Goal: Navigation & Orientation: Find specific page/section

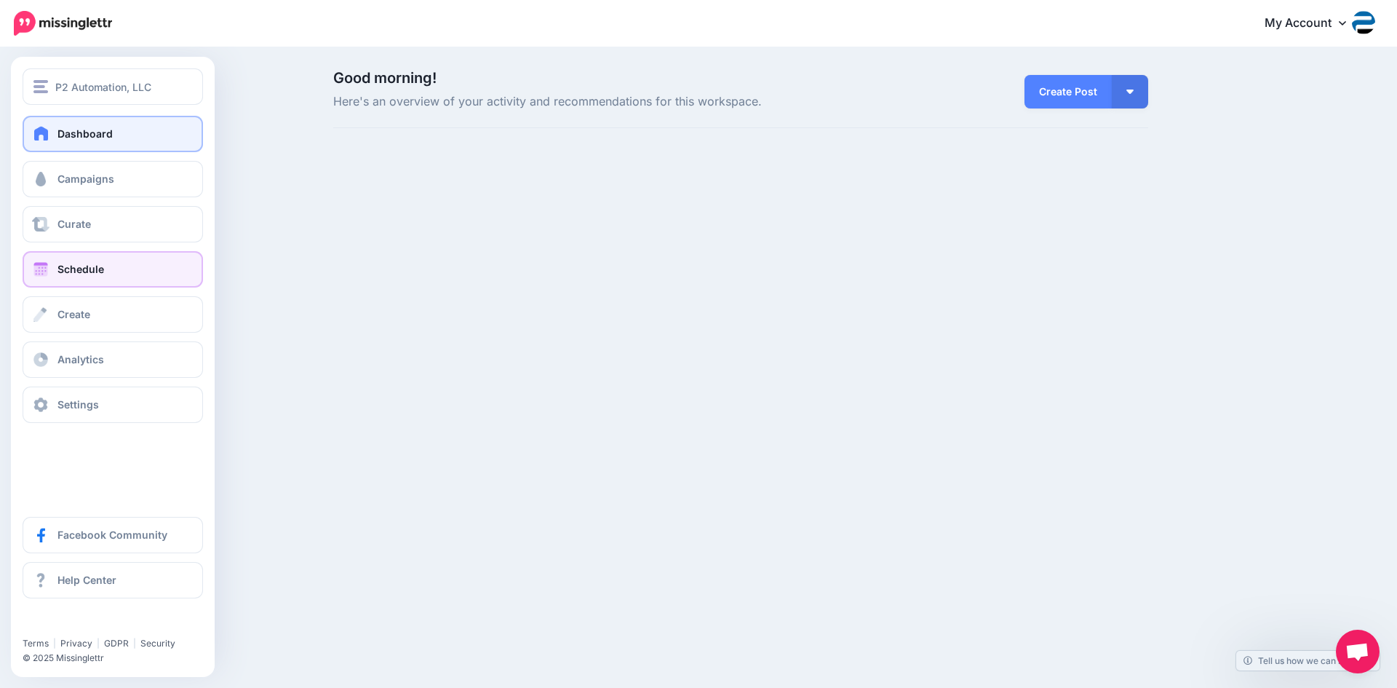
click at [65, 265] on span "Schedule" at bounding box center [80, 269] width 47 height 12
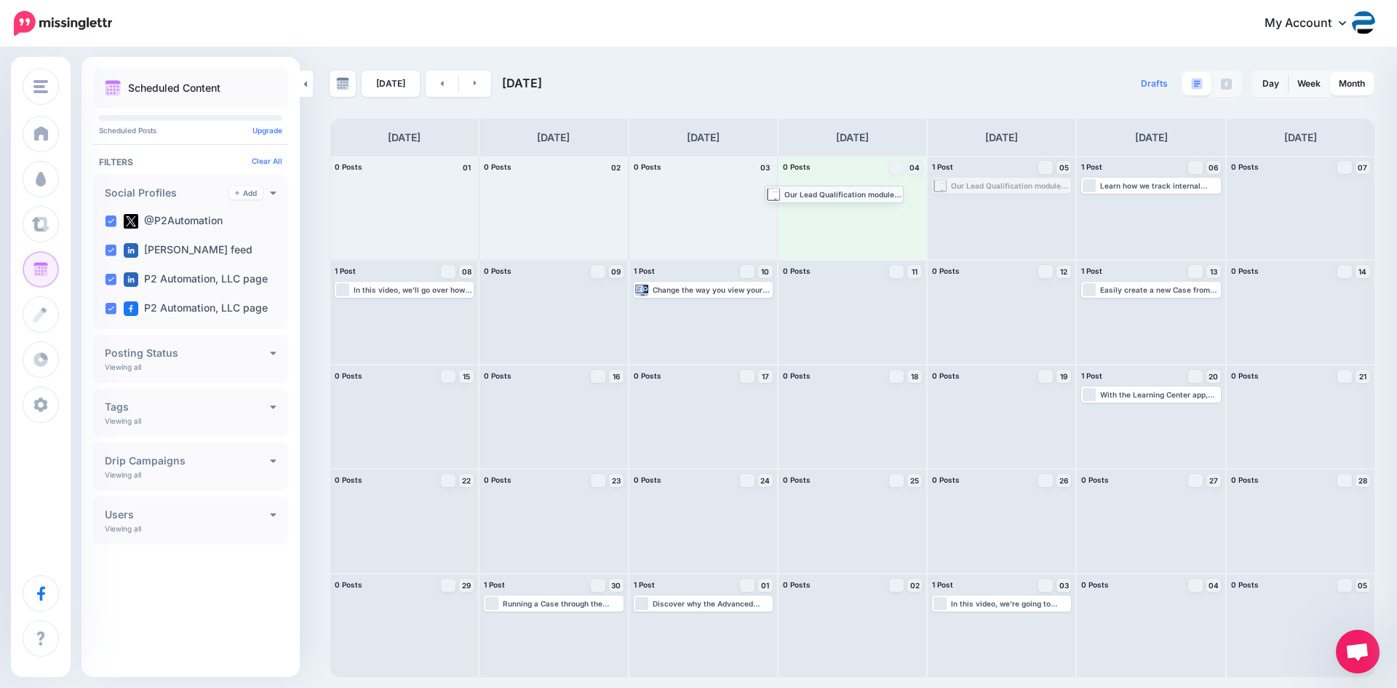
drag, startPoint x: 995, startPoint y: 186, endPoint x: 820, endPoint y: 193, distance: 174.7
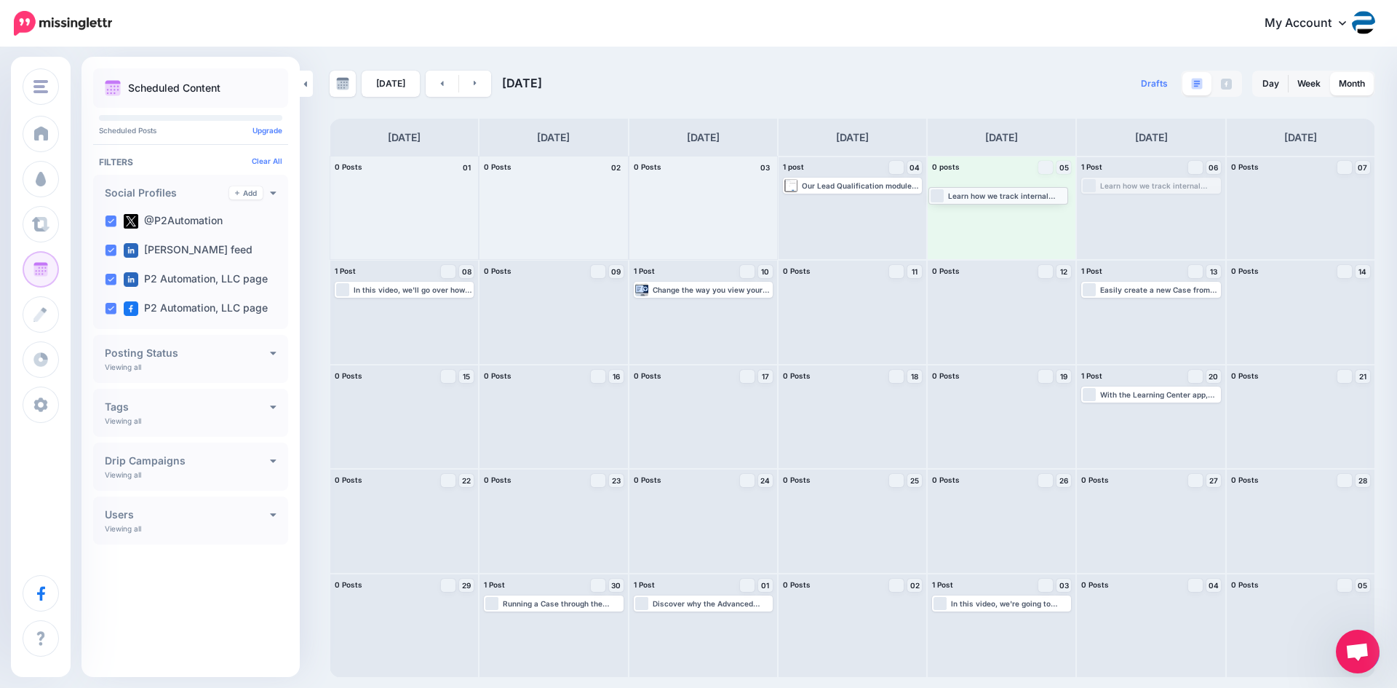
drag, startPoint x: 1152, startPoint y: 184, endPoint x: 999, endPoint y: 194, distance: 153.1
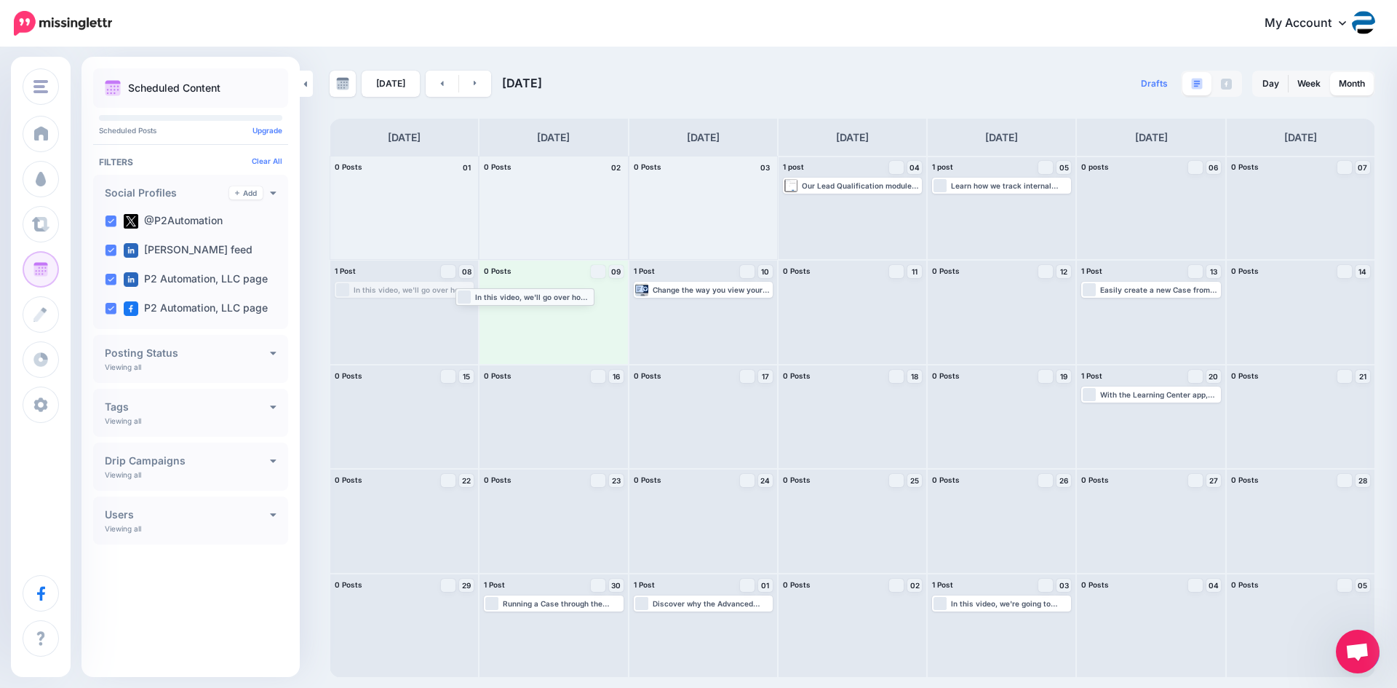
drag, startPoint x: 427, startPoint y: 290, endPoint x: 548, endPoint y: 297, distance: 120.9
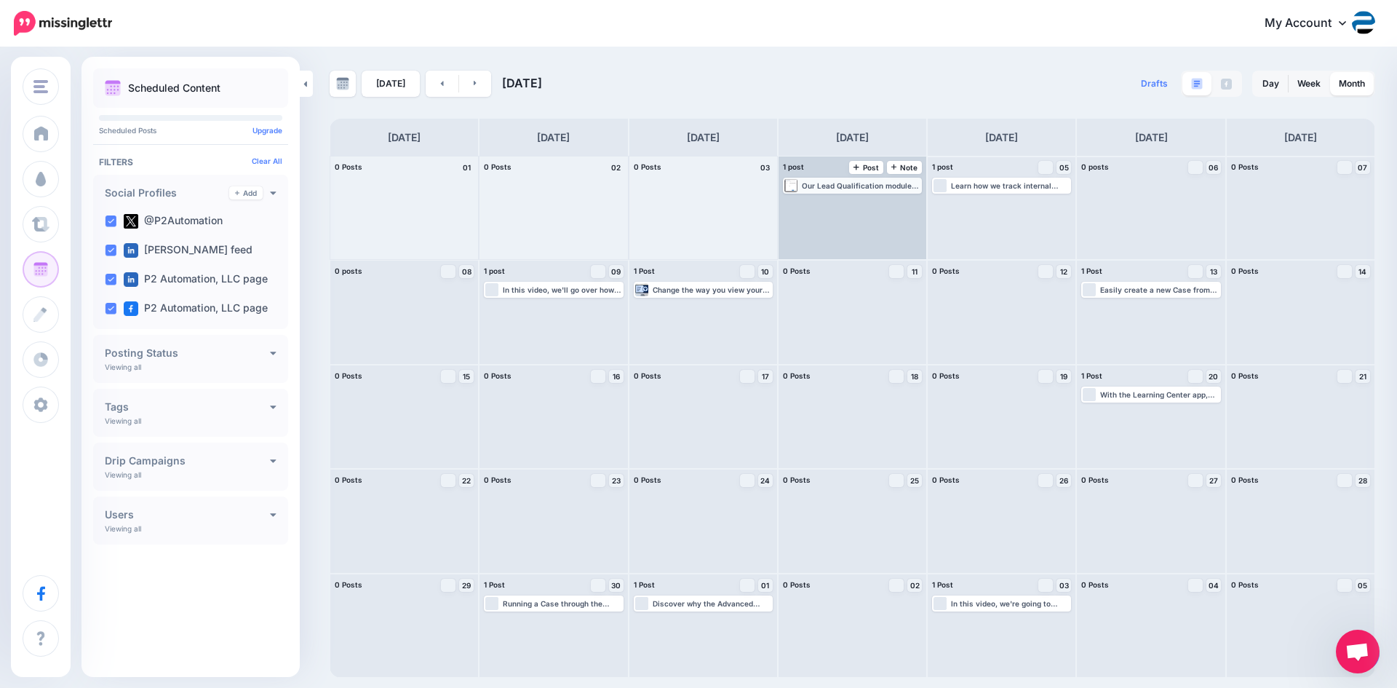
click at [866, 186] on div "Our Lead Qualification module not only gives you the capability of qualifying a…" at bounding box center [861, 185] width 119 height 9
click at [885, 202] on img at bounding box center [888, 202] width 7 height 7
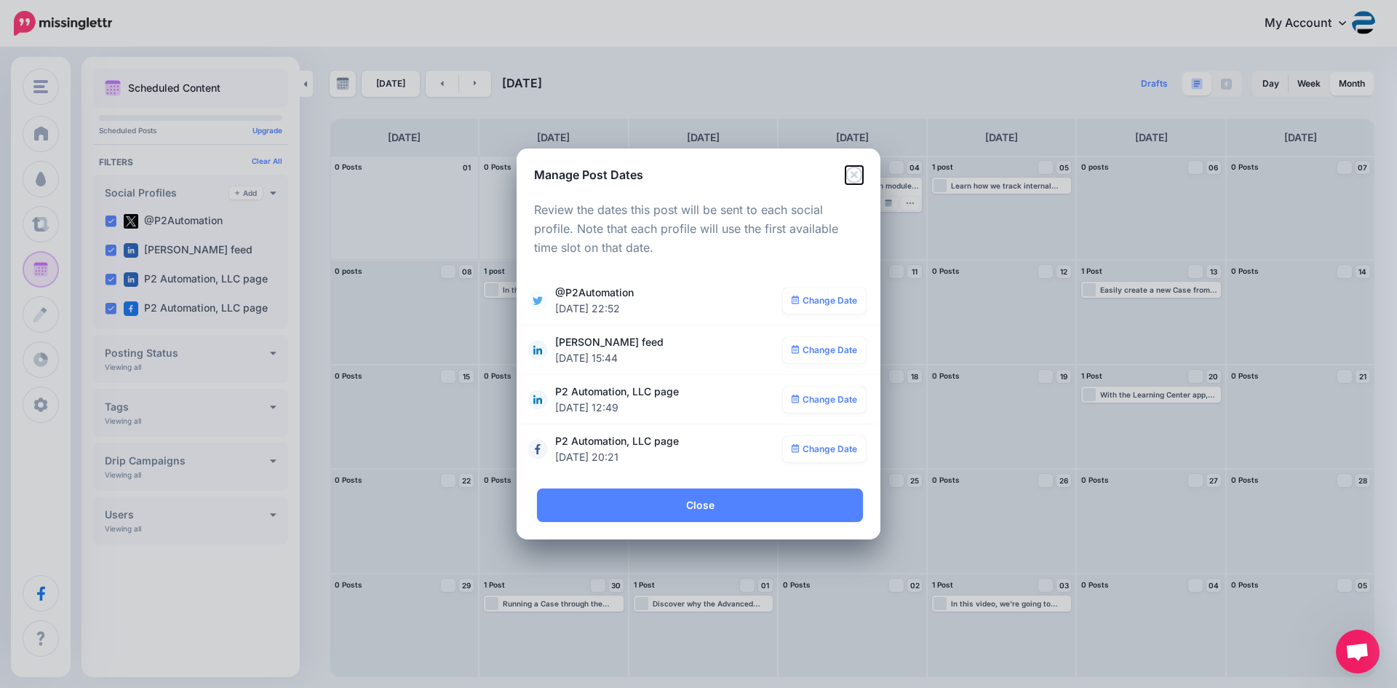
click at [852, 169] on icon "Close" at bounding box center [853, 174] width 17 height 17
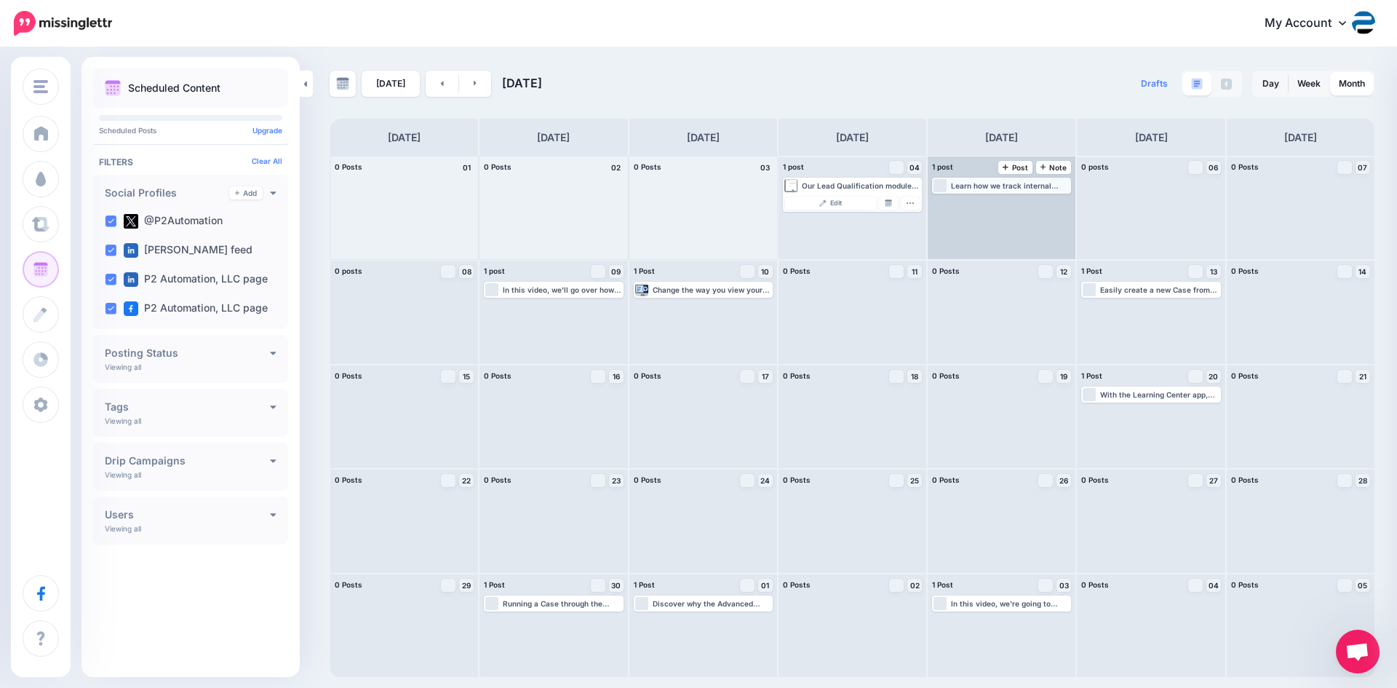
click at [1009, 183] on div "Learn how we track internal Plant Claims from within our CRM system. Read more …" at bounding box center [1010, 185] width 119 height 9
click at [1035, 204] on img at bounding box center [1037, 202] width 7 height 7
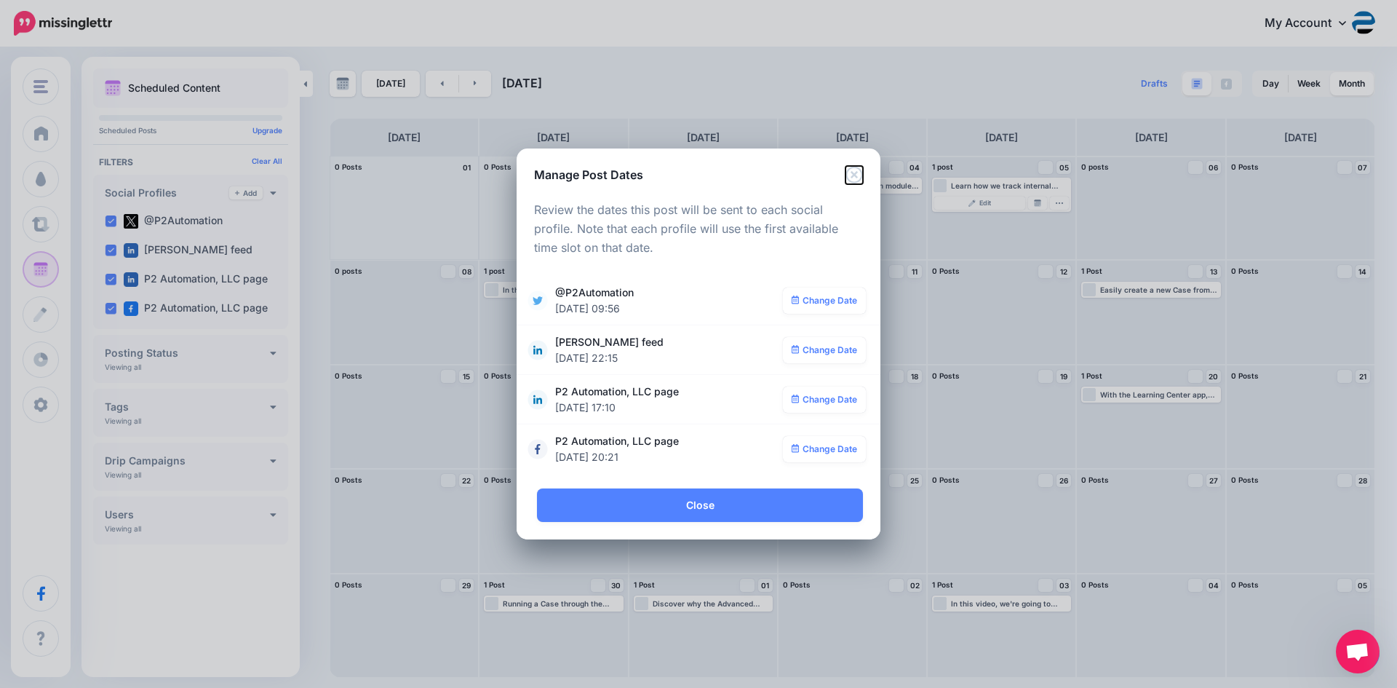
click at [858, 172] on icon "Close" at bounding box center [853, 174] width 17 height 17
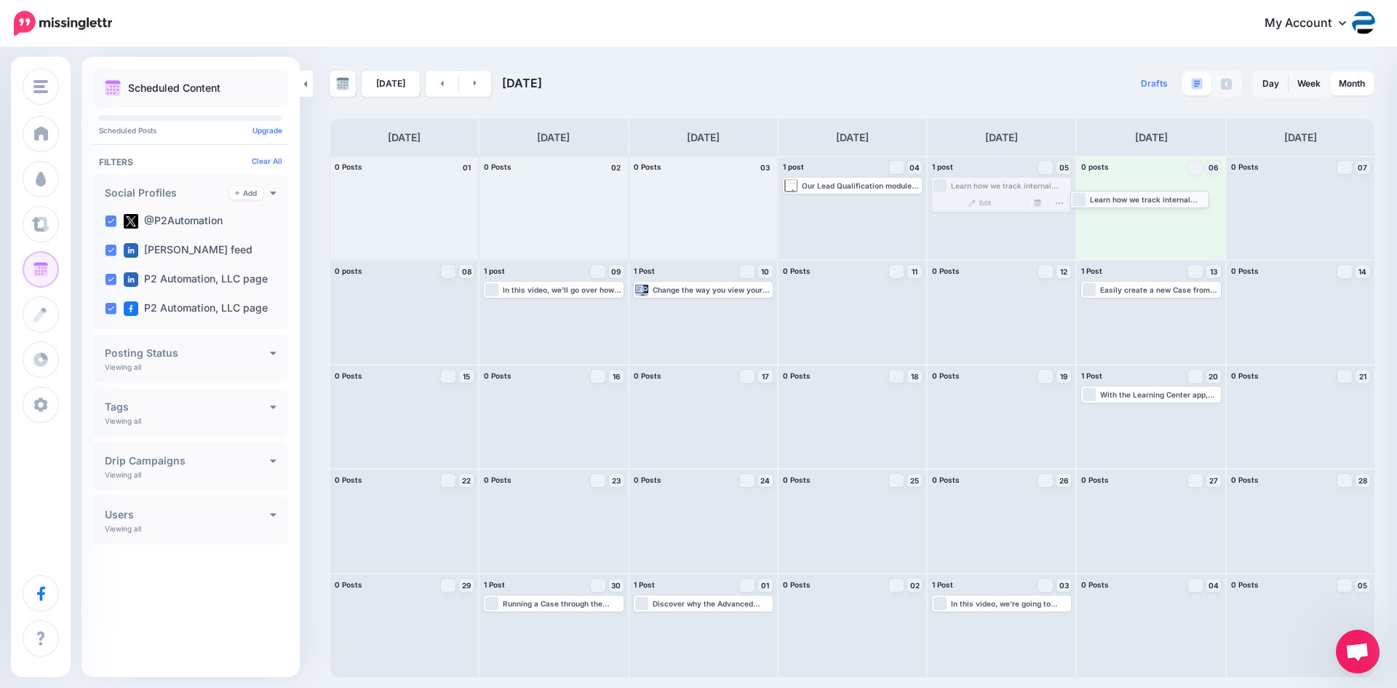
drag, startPoint x: 1013, startPoint y: 185, endPoint x: 1152, endPoint y: 198, distance: 138.8
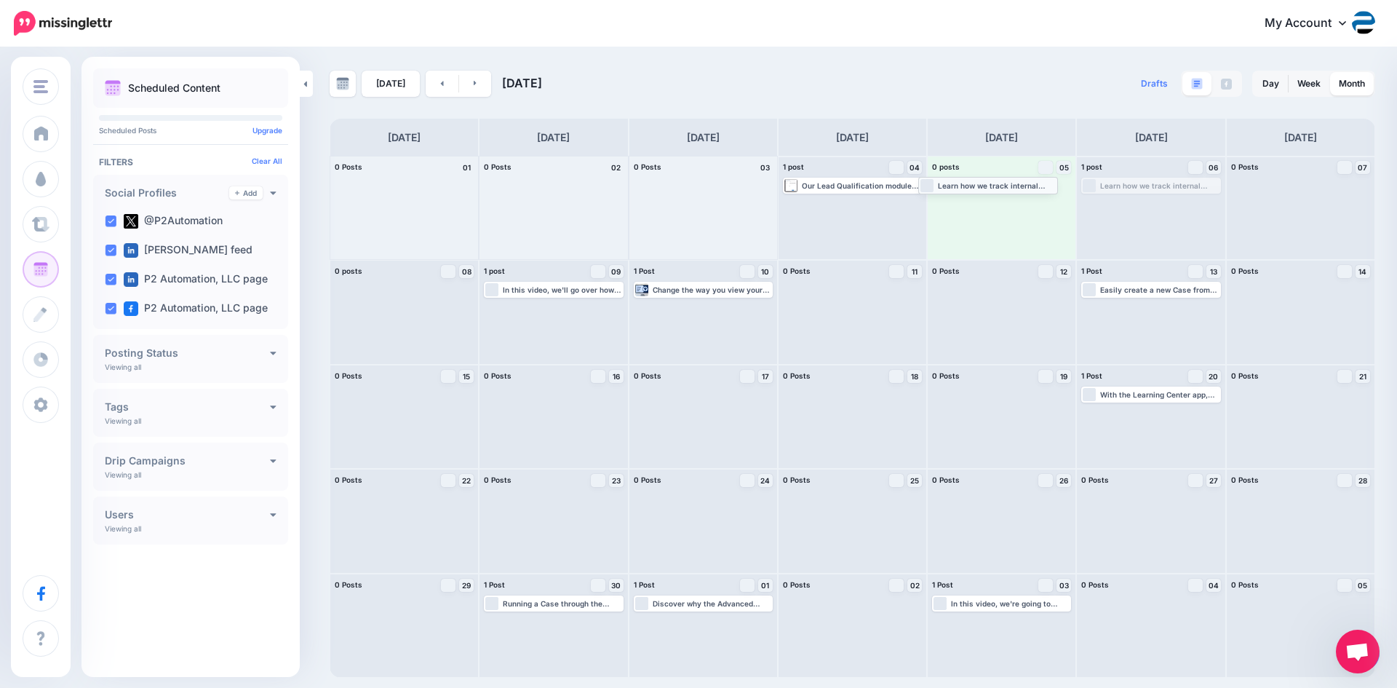
drag, startPoint x: 1149, startPoint y: 188, endPoint x: 987, endPoint y: 187, distance: 163.0
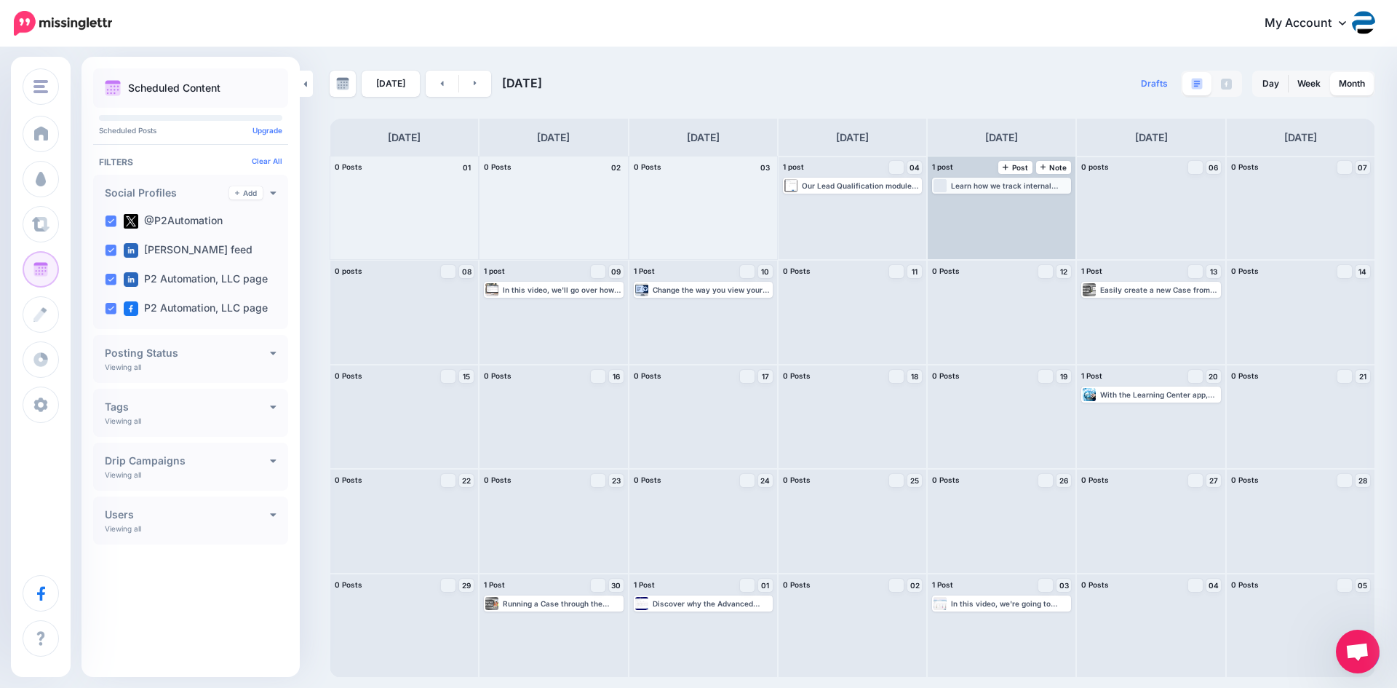
click at [1008, 187] on div "Learn how we track internal Plant Claims from within our CRM system. Read more …" at bounding box center [1010, 185] width 119 height 9
click at [1037, 201] on img at bounding box center [1037, 202] width 7 height 7
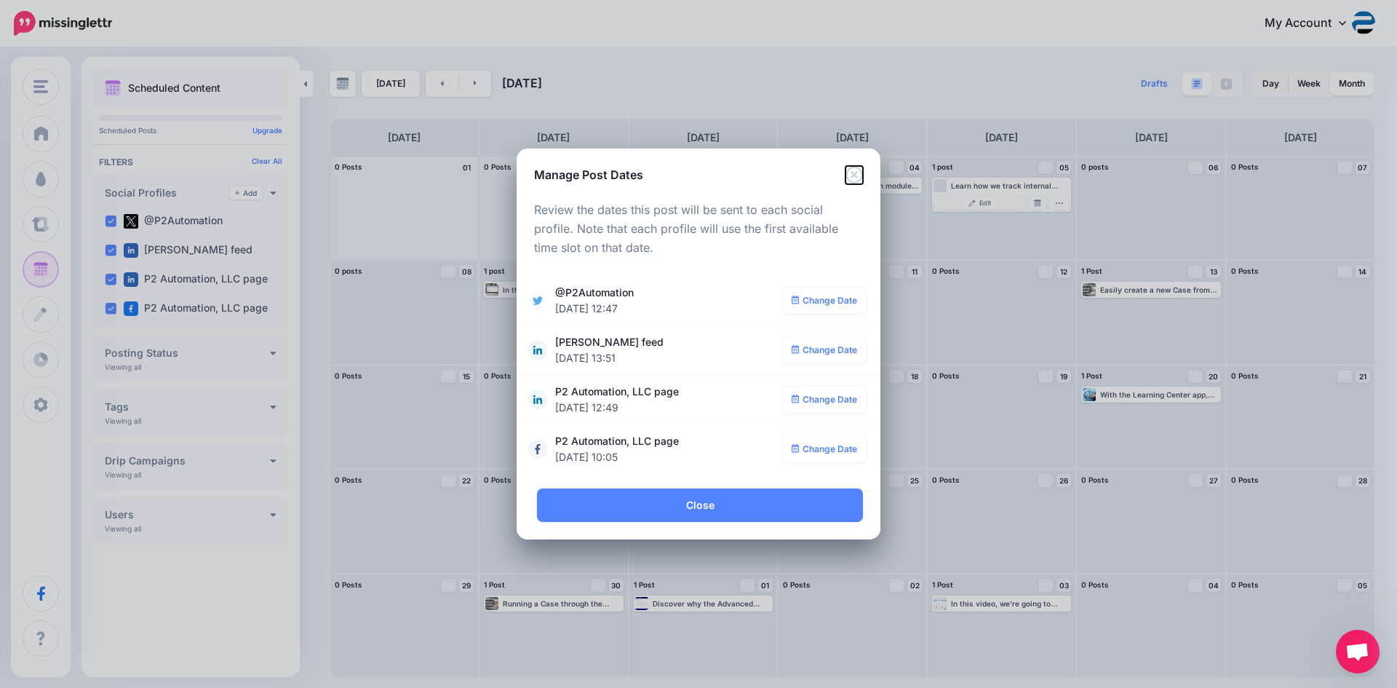
click at [853, 180] on icon "Close" at bounding box center [853, 174] width 17 height 17
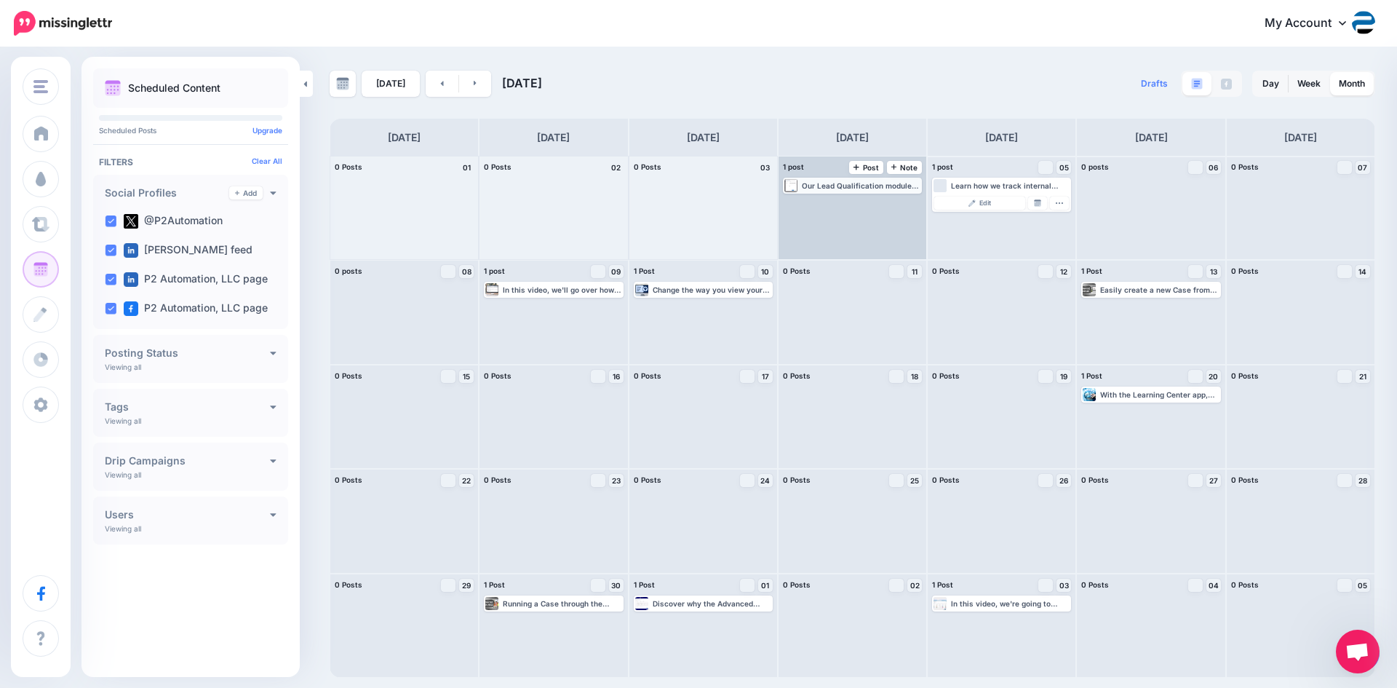
click at [856, 184] on div "Our Lead Qualification module not only gives you the capability of qualifying a…" at bounding box center [861, 185] width 119 height 9
click at [886, 202] on img at bounding box center [888, 202] width 7 height 7
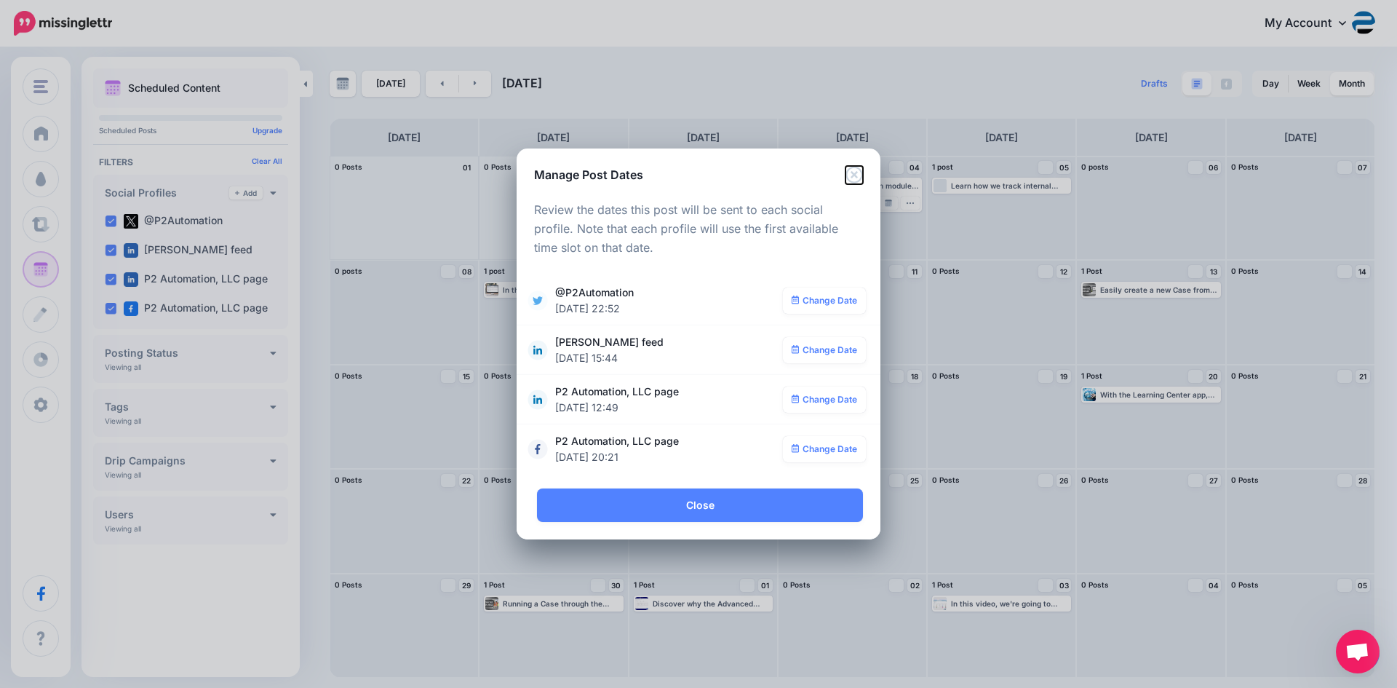
click at [856, 172] on icon "Close" at bounding box center [853, 174] width 17 height 17
